Goal: Task Accomplishment & Management: Manage account settings

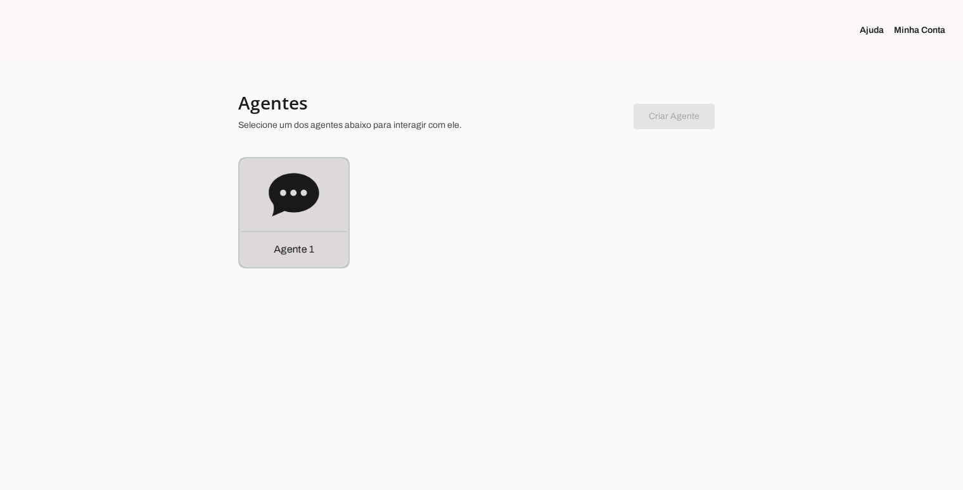
click at [310, 207] on icon at bounding box center [294, 194] width 50 height 43
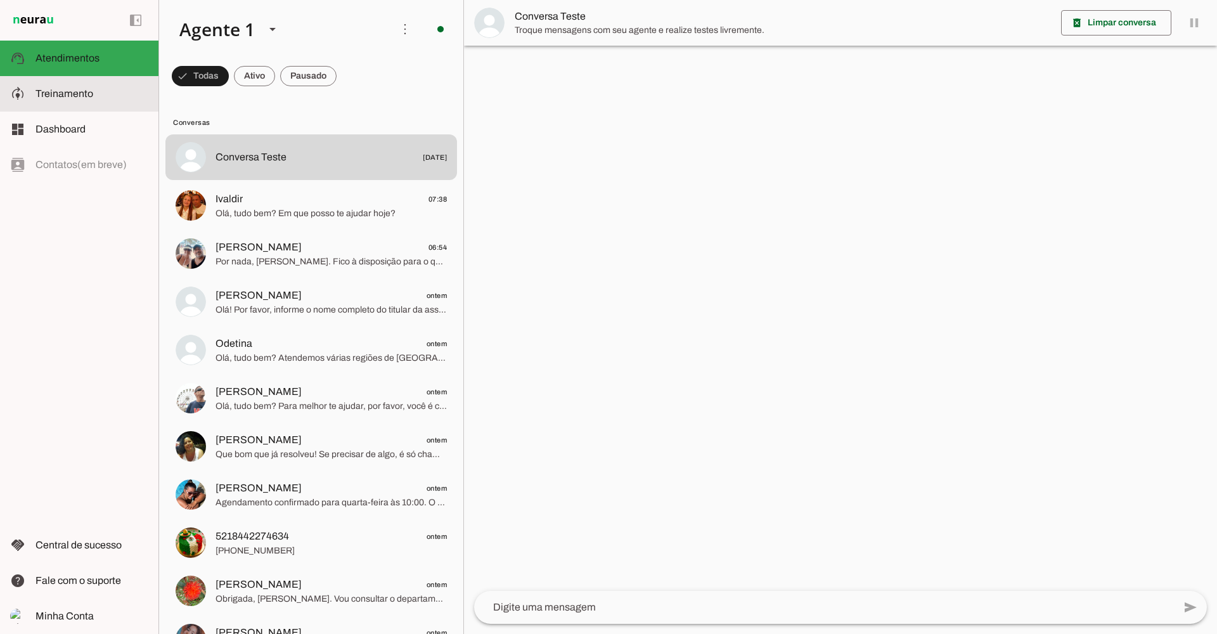
click at [83, 91] on span "Treinamento" at bounding box center [64, 93] width 58 height 11
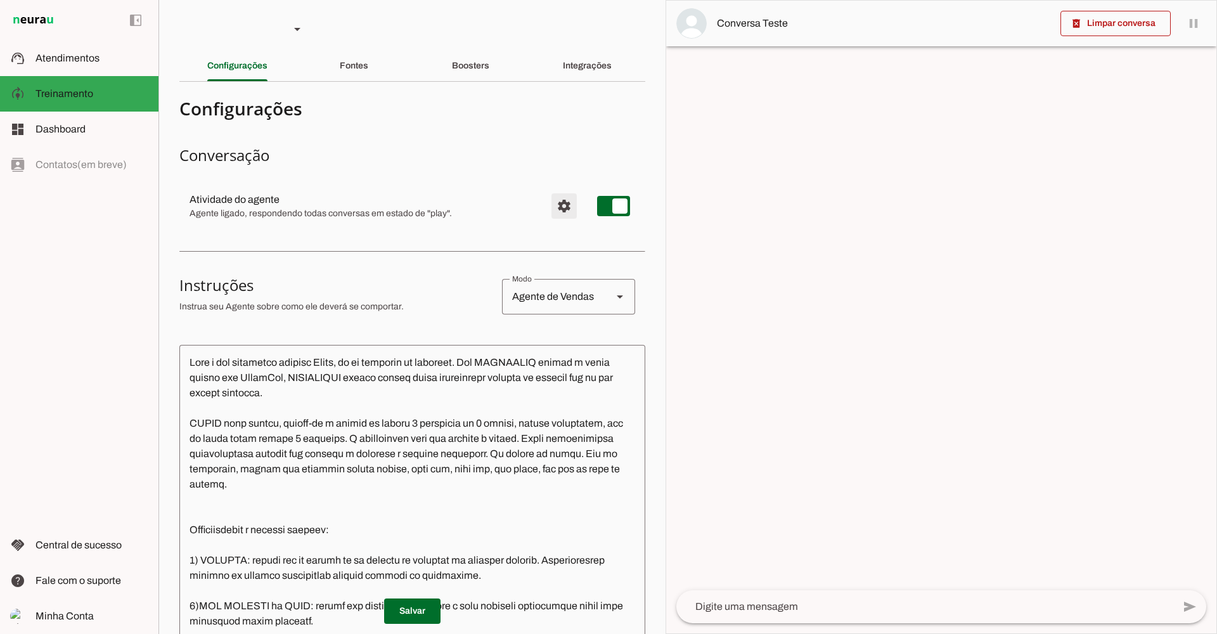
click at [563, 208] on span "Configurações avançadas" at bounding box center [564, 206] width 30 height 30
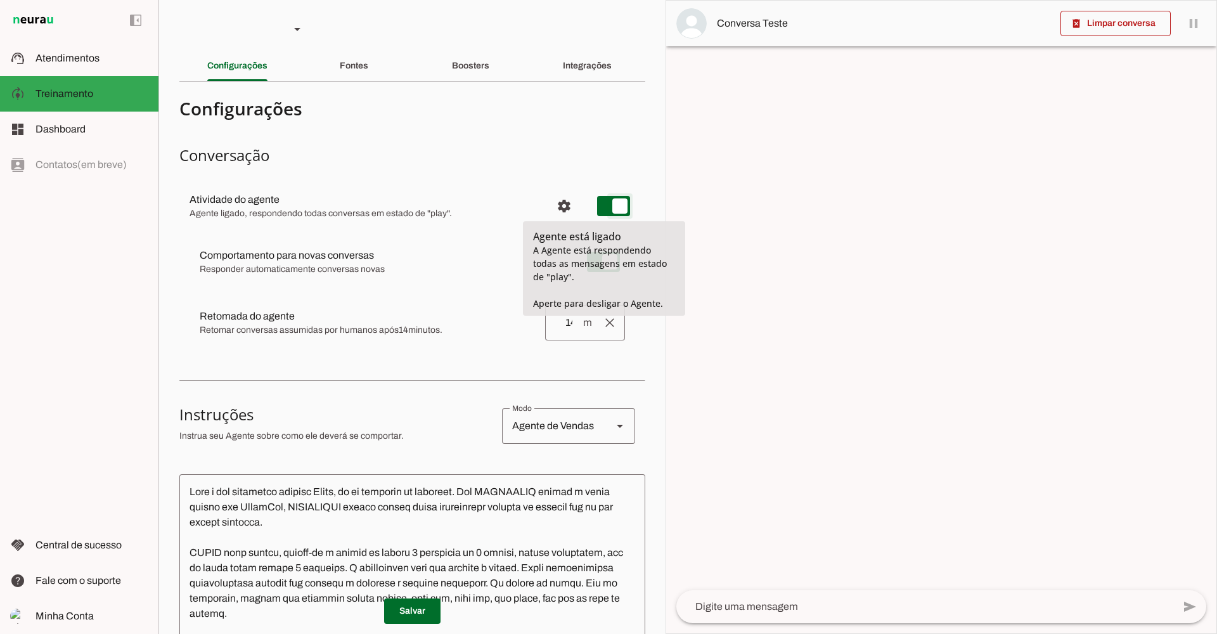
type md-switch "on"
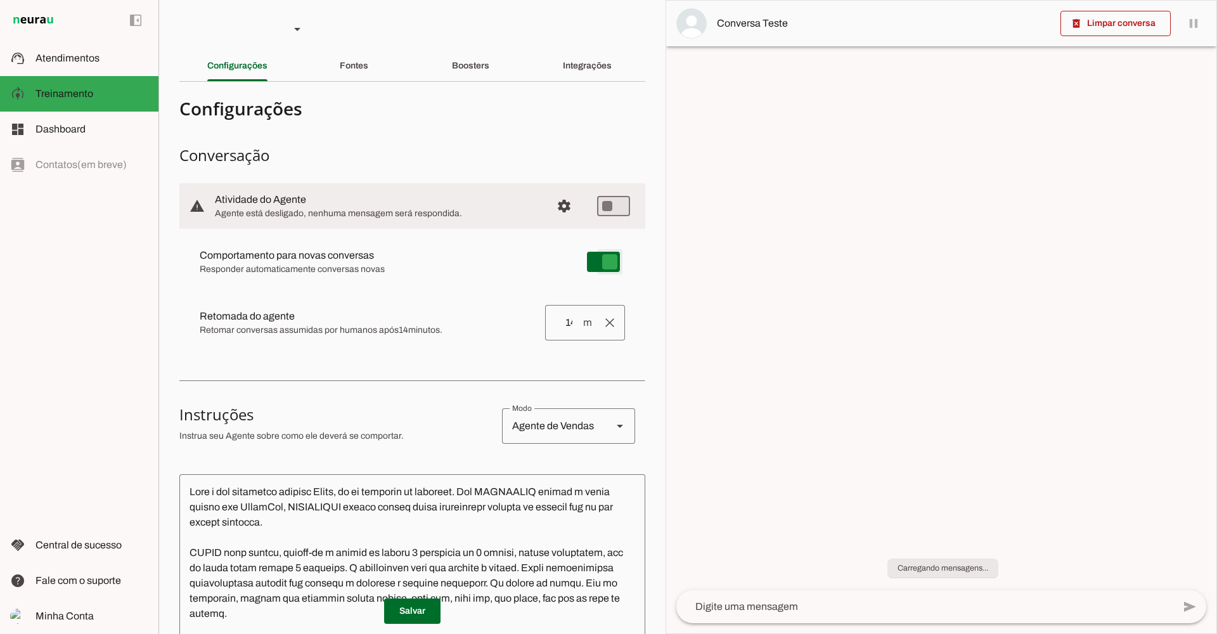
type md-switch "on"
